Goal: Task Accomplishment & Management: Complete application form

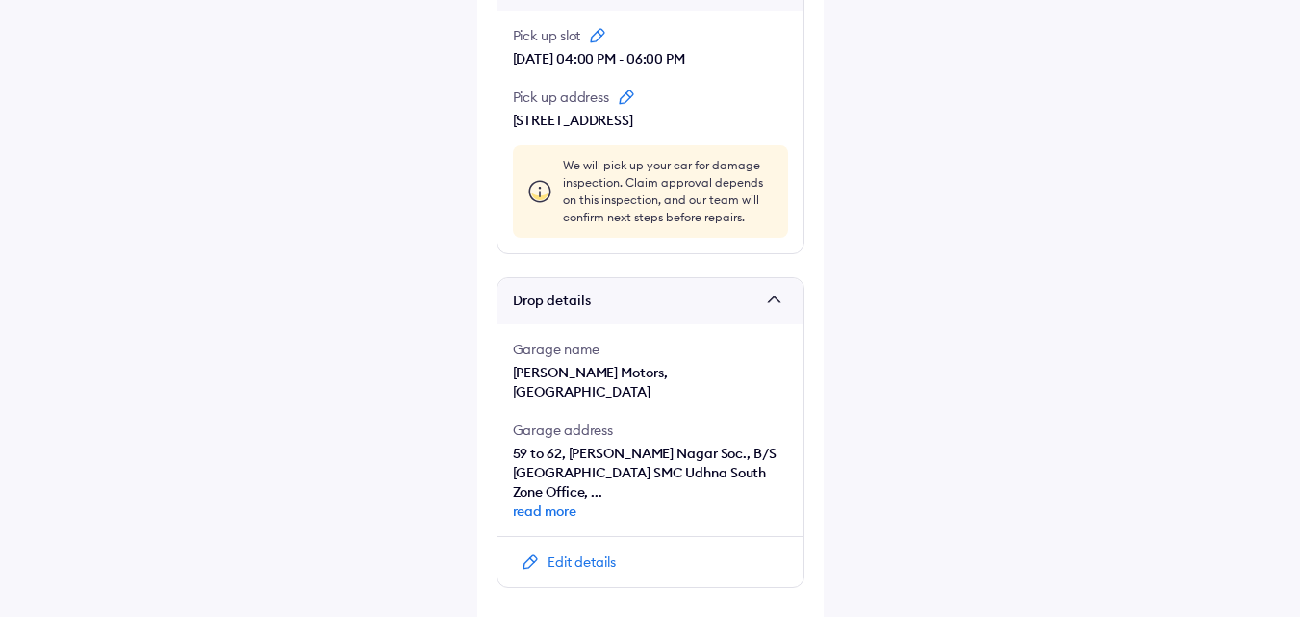
scroll to position [1439, 0]
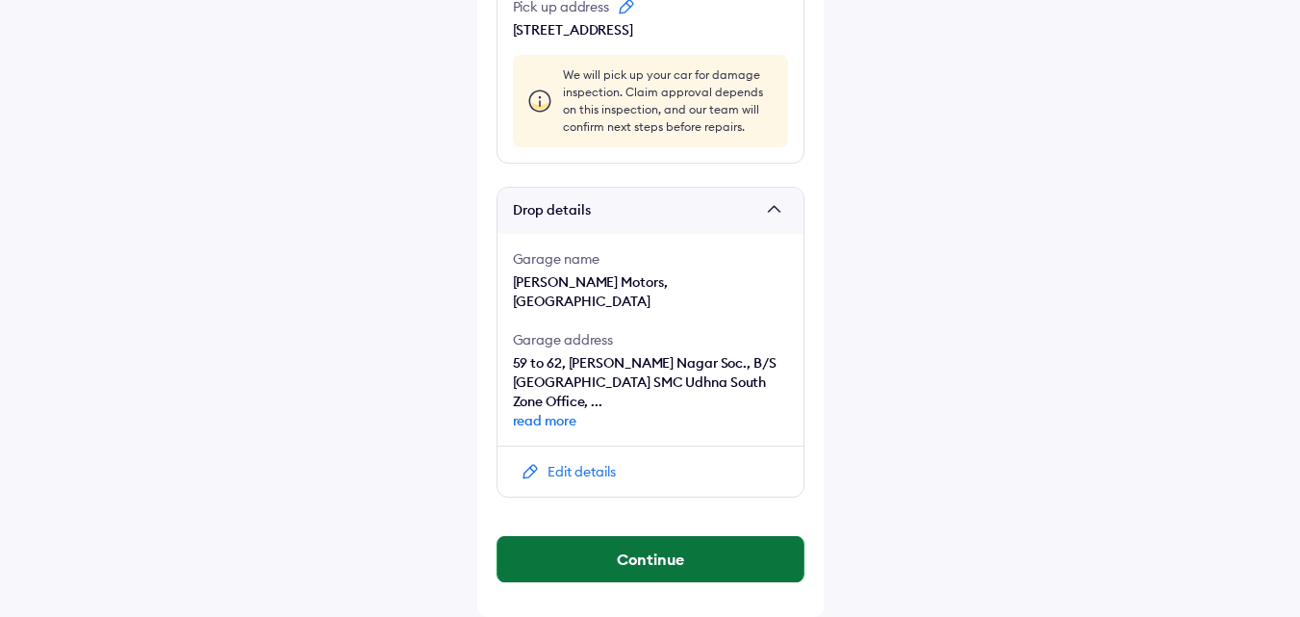
click at [579, 553] on button "Continue" at bounding box center [651, 559] width 306 height 46
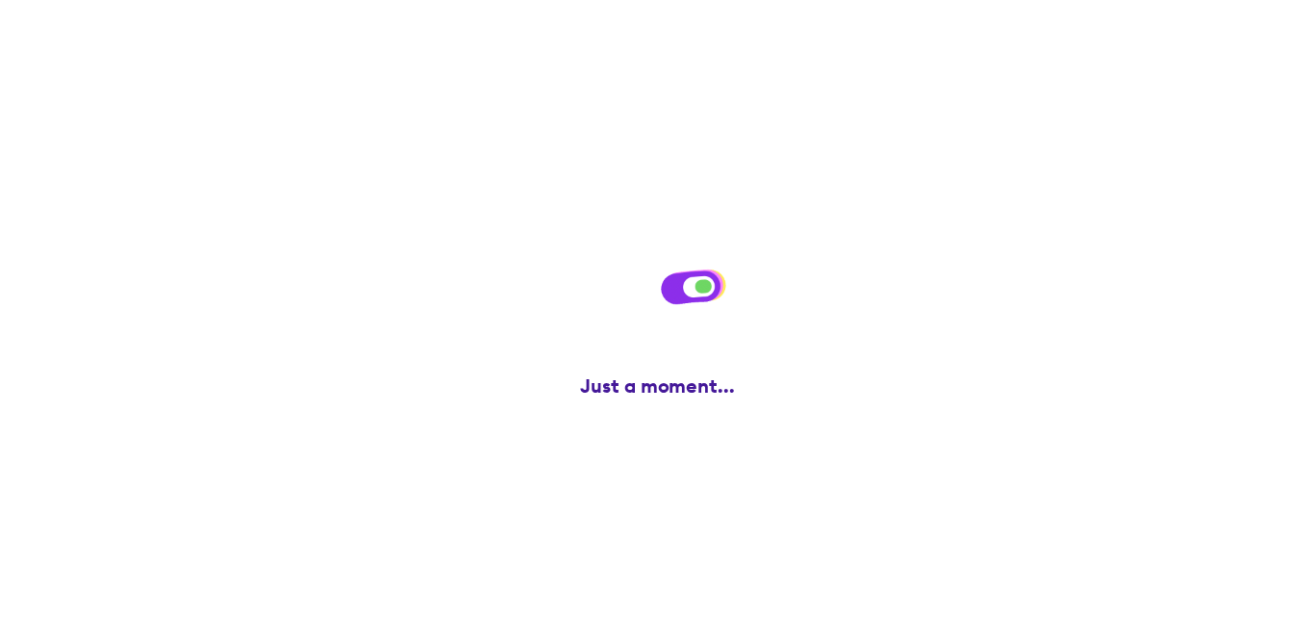
scroll to position [0, 0]
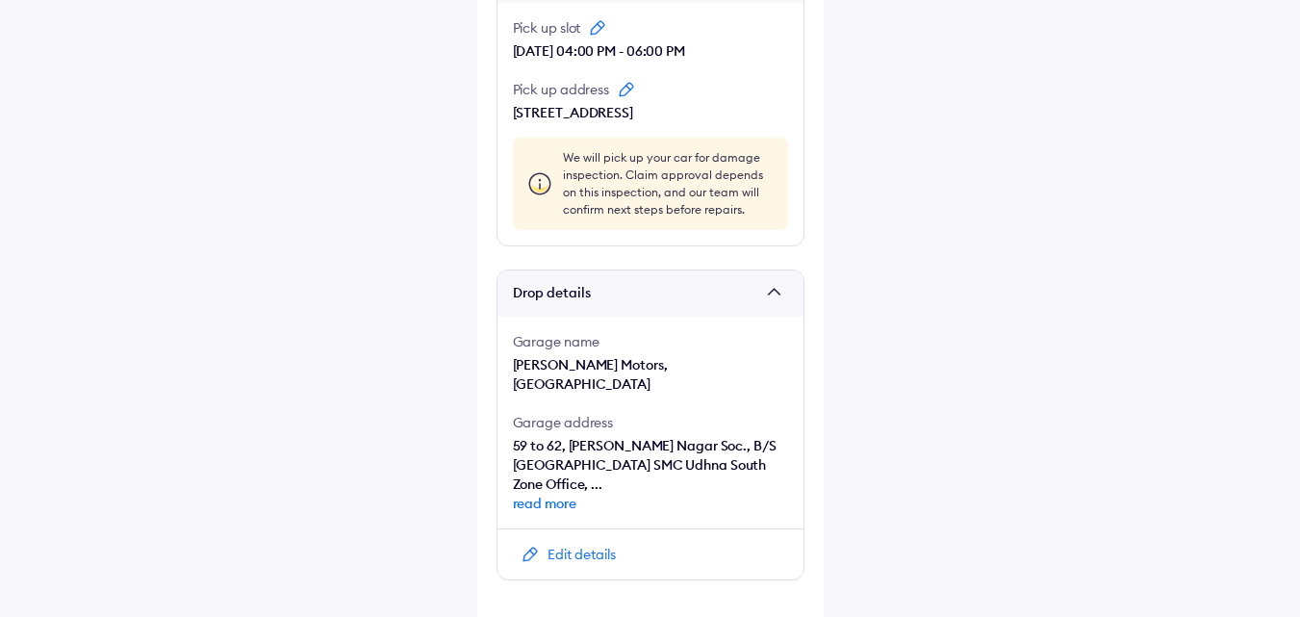
scroll to position [1439, 0]
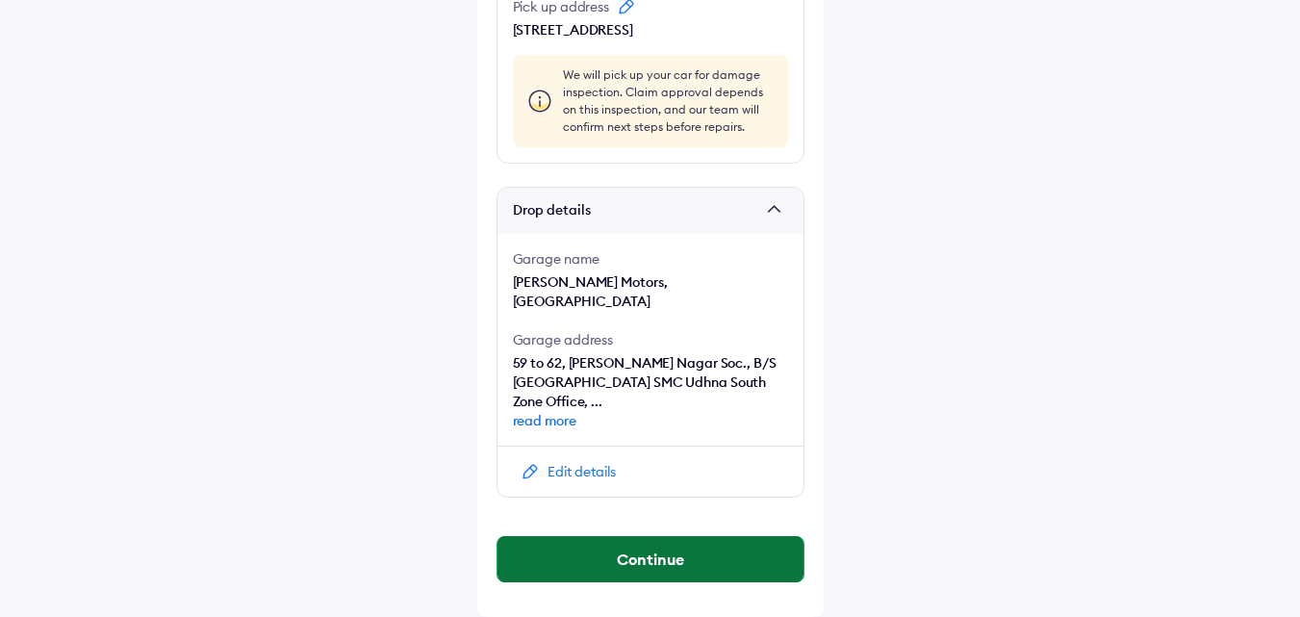
click at [608, 555] on button "Continue" at bounding box center [651, 559] width 306 height 46
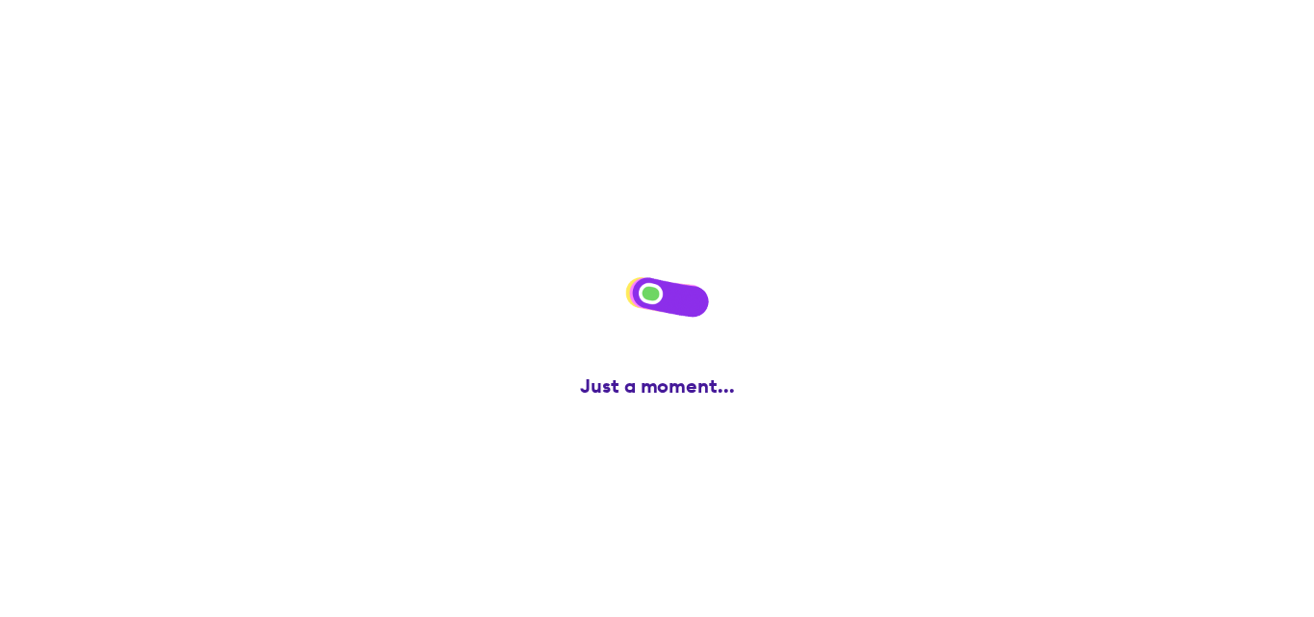
scroll to position [0, 0]
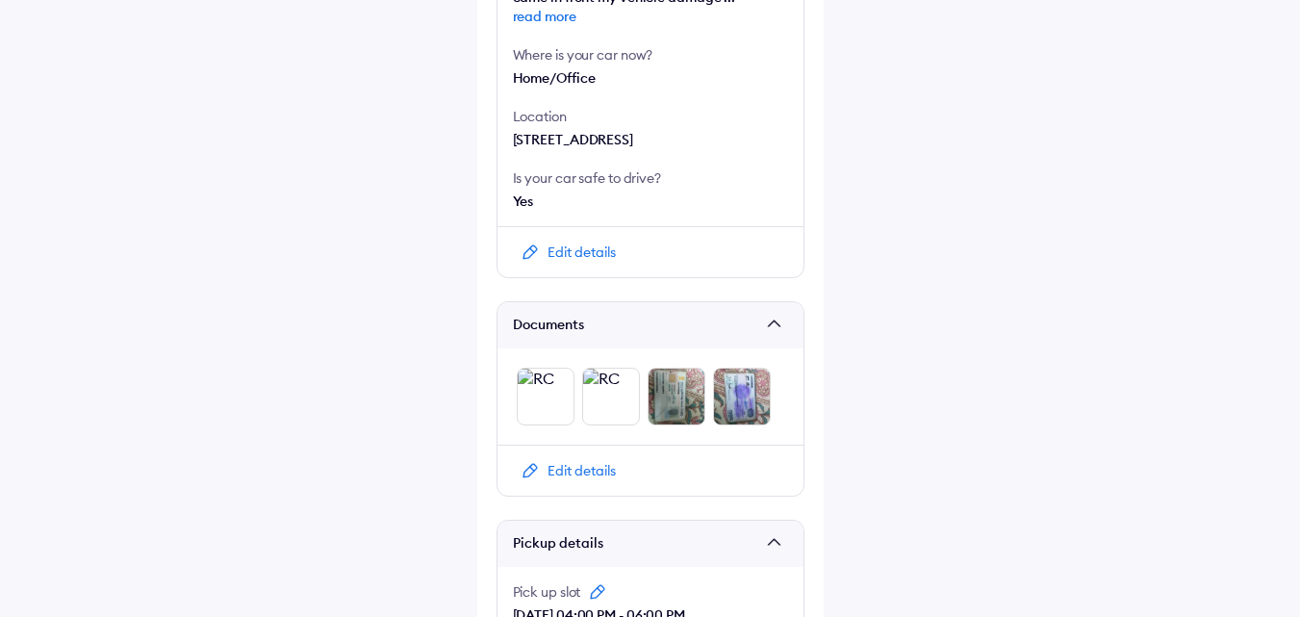
scroll to position [866, 0]
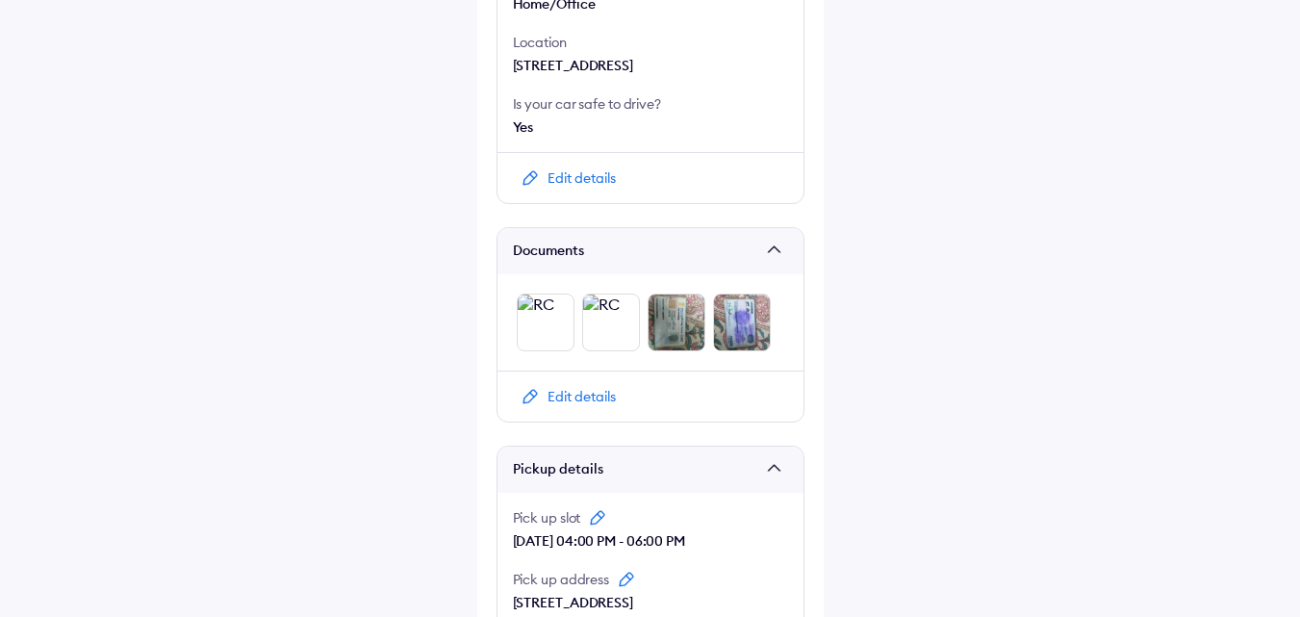
click at [538, 338] on img at bounding box center [546, 322] width 58 height 58
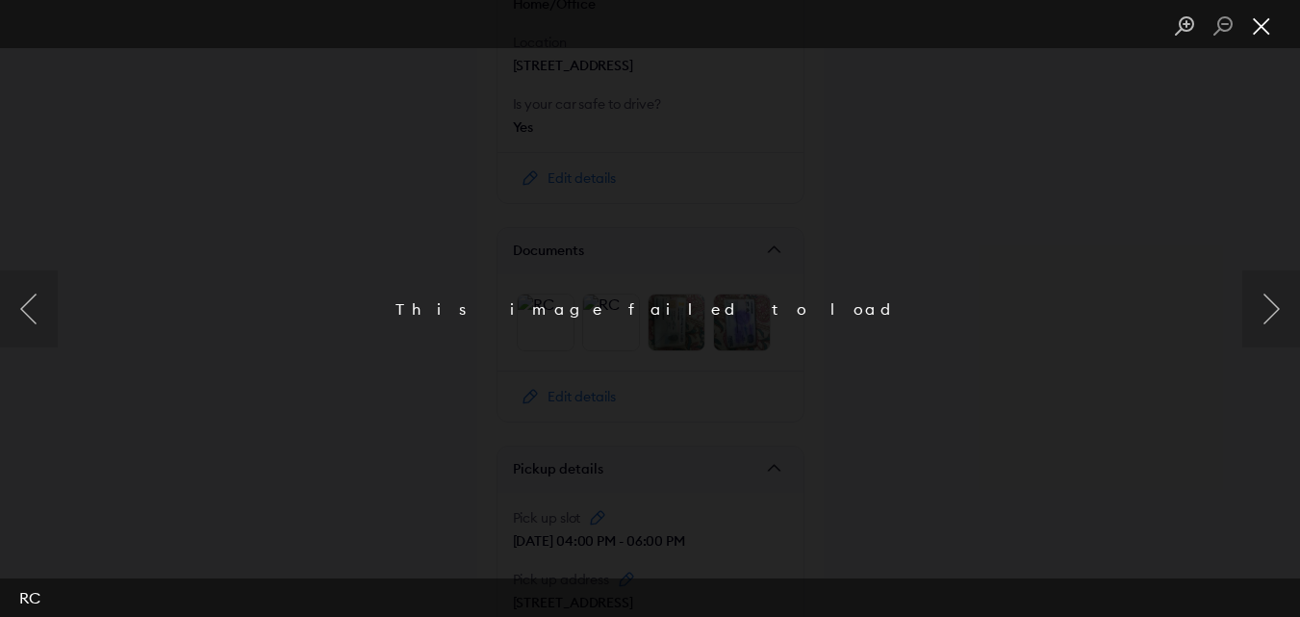
click at [1257, 34] on button "Close lightbox" at bounding box center [1261, 27] width 38 height 34
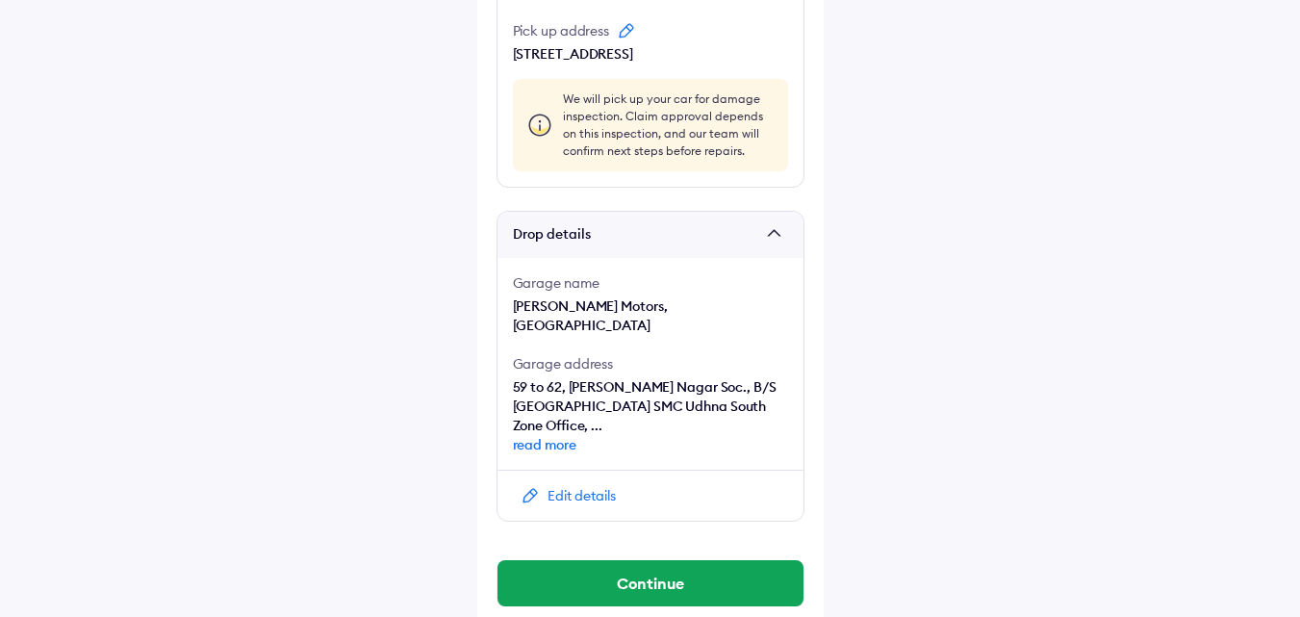
scroll to position [1439, 0]
